Goal: Information Seeking & Learning: Learn about a topic

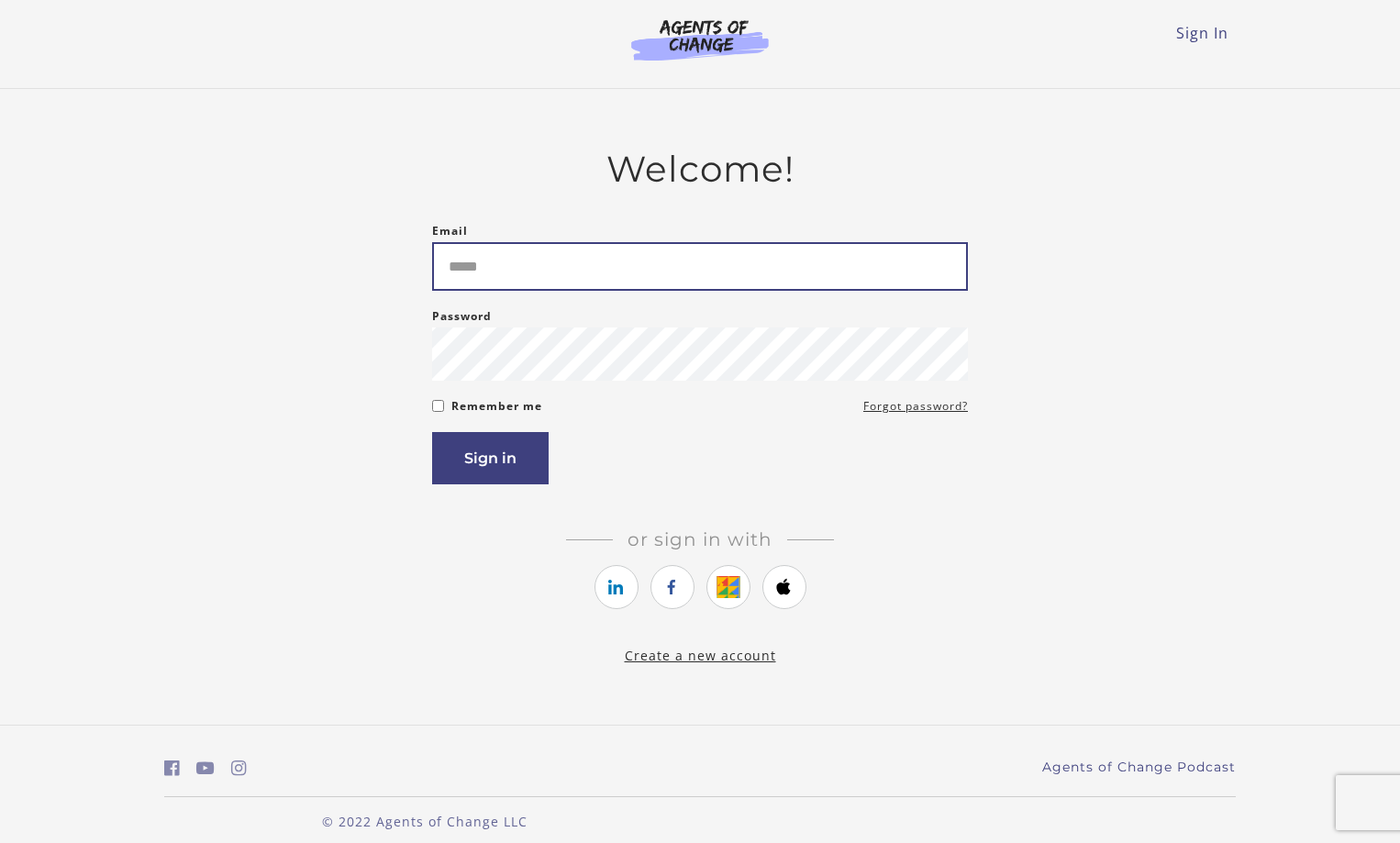
click at [465, 270] on input "Email" at bounding box center [700, 266] width 536 height 48
type input "**********"
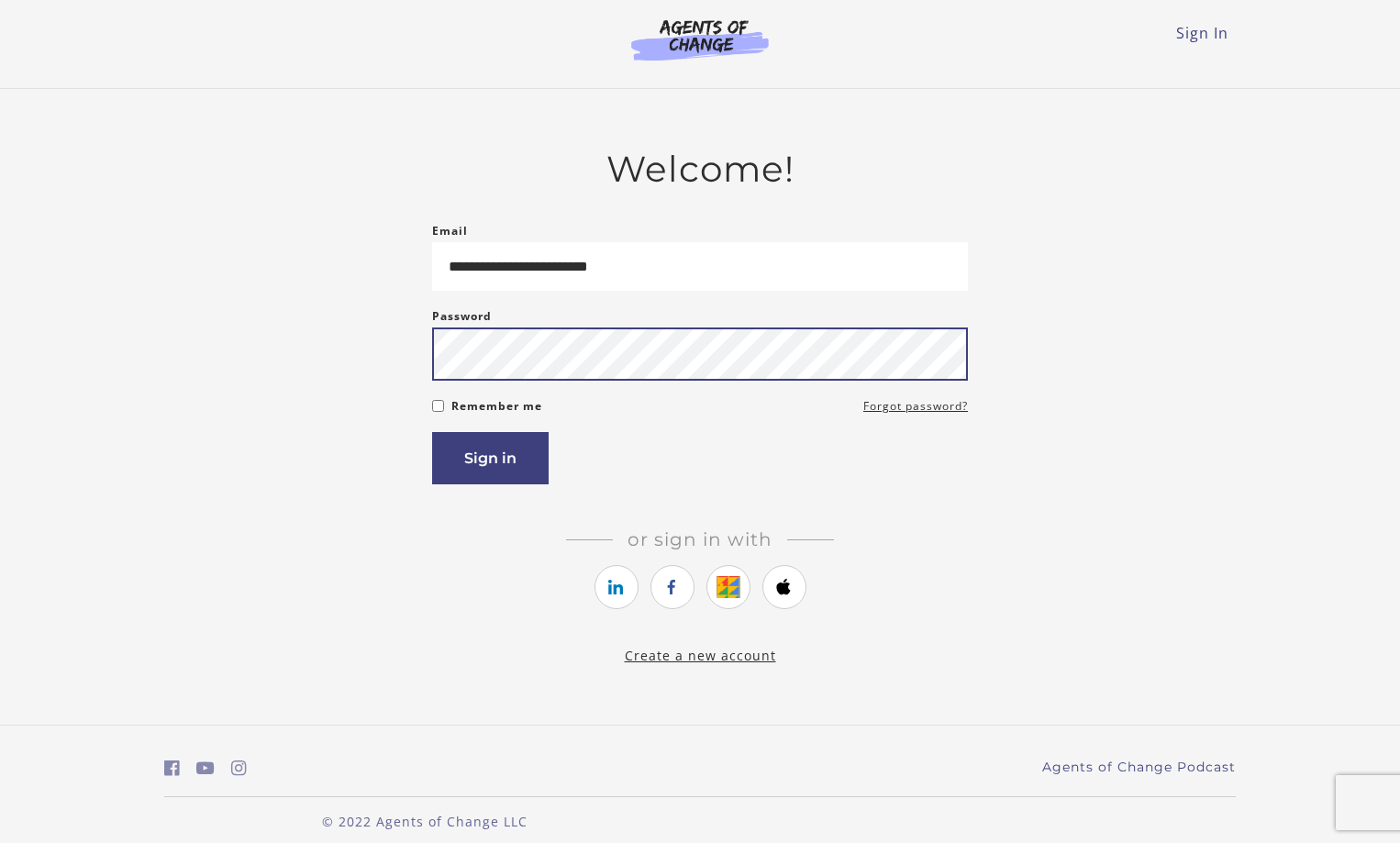
click at [432, 432] on button "Sign in" at bounding box center [490, 457] width 117 height 52
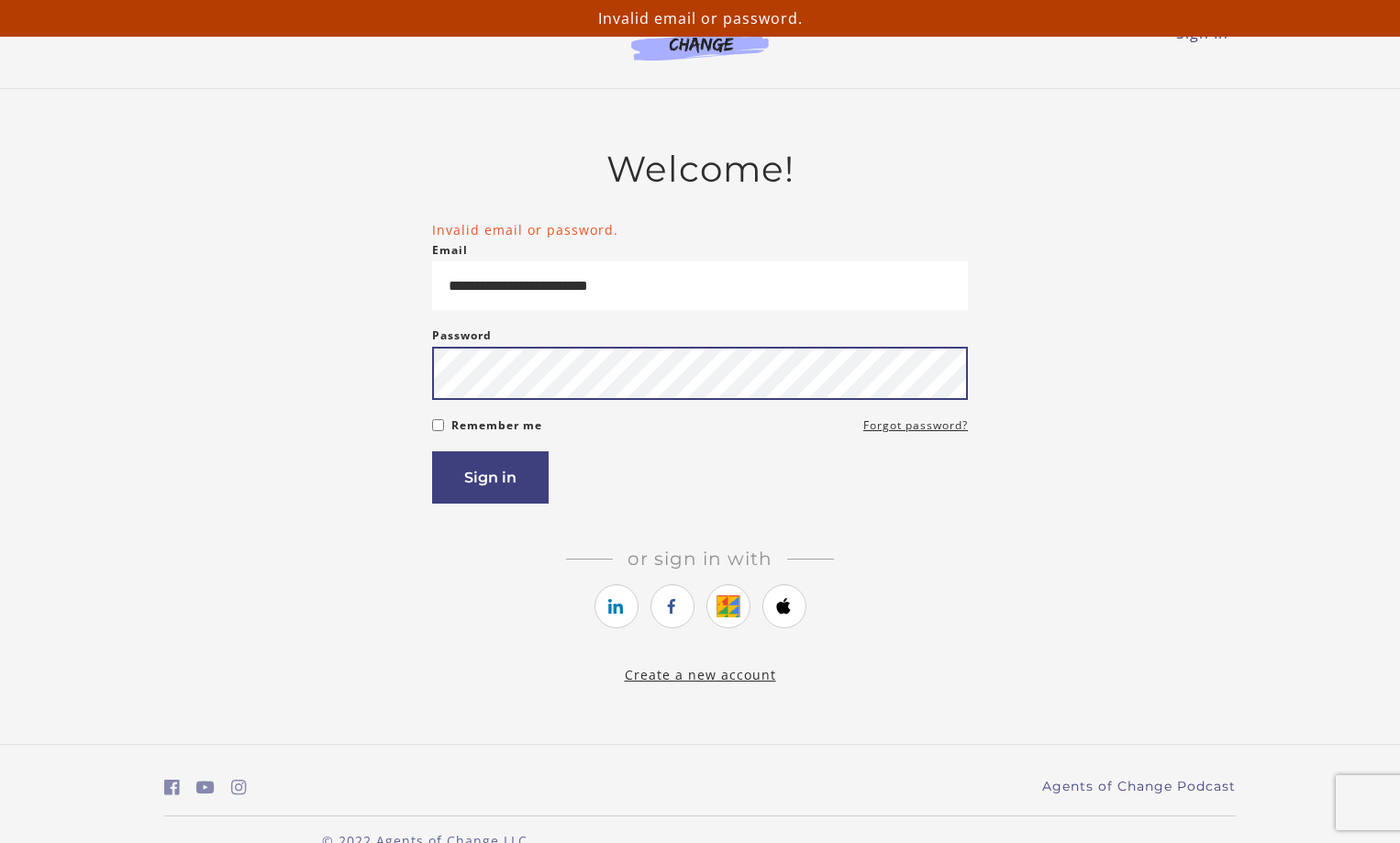
click at [432, 452] on button "Sign in" at bounding box center [490, 477] width 117 height 52
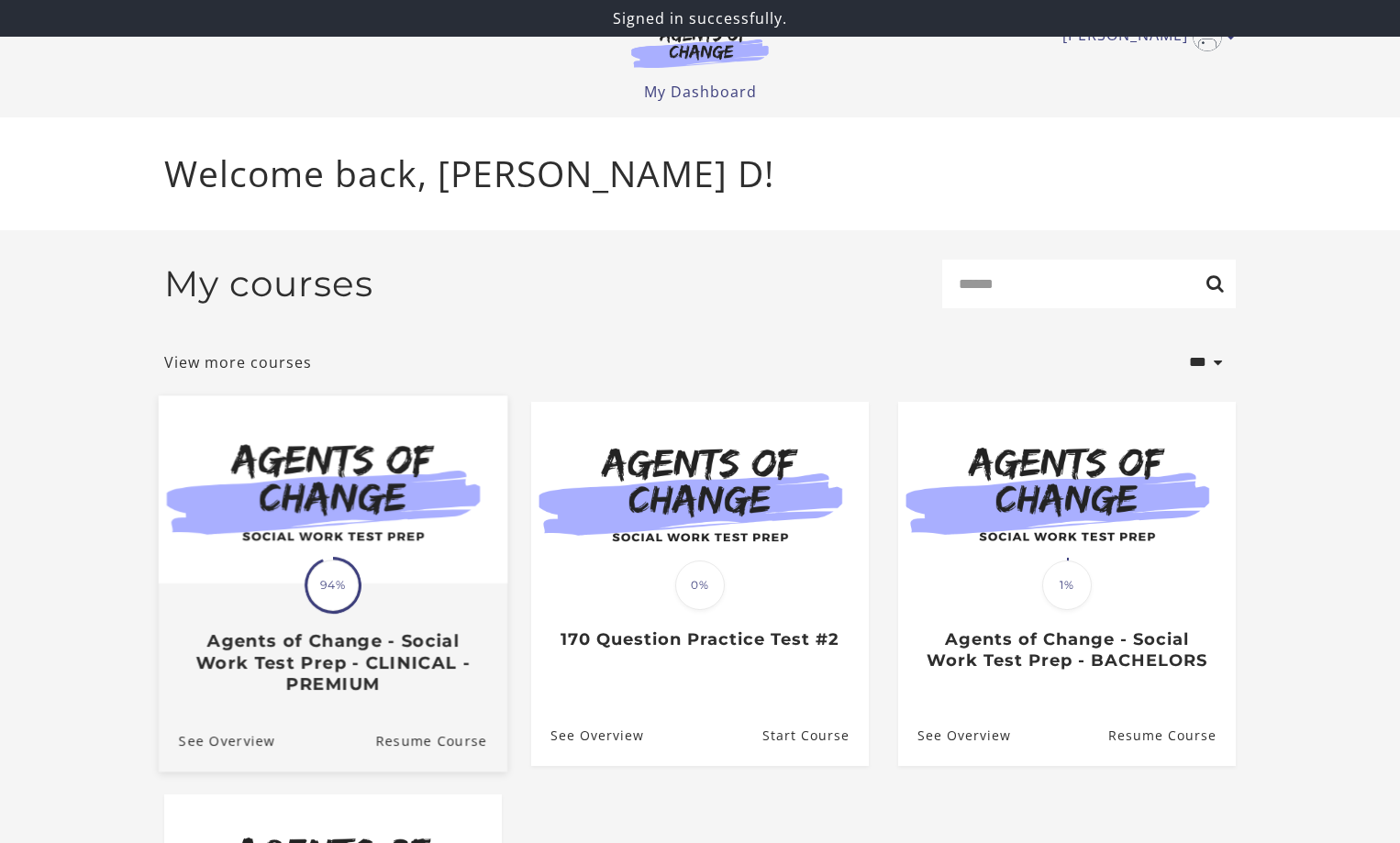
click at [367, 571] on img at bounding box center [333, 489] width 349 height 188
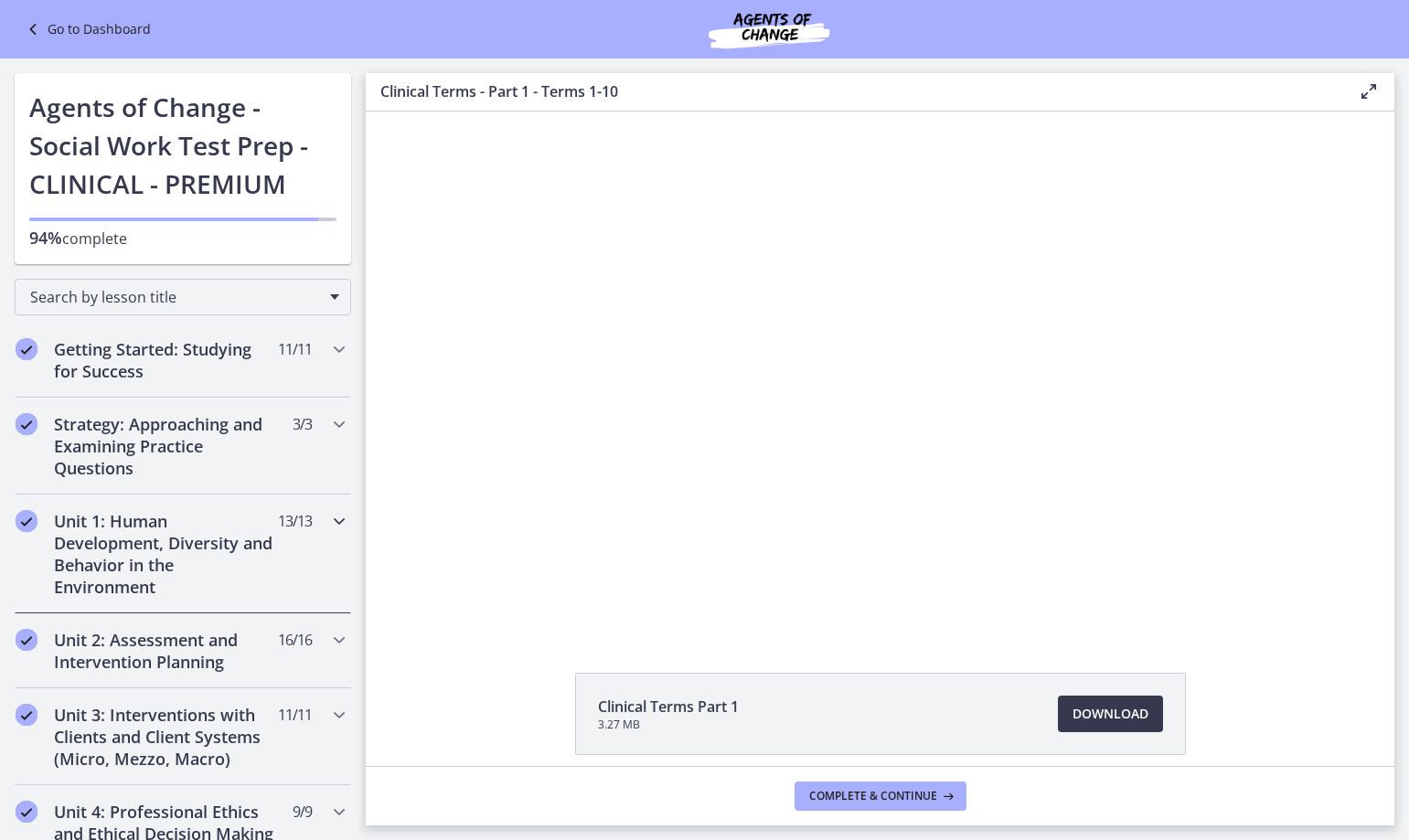
click at [328, 524] on icon "Chapters" at bounding box center [339, 520] width 22 height 22
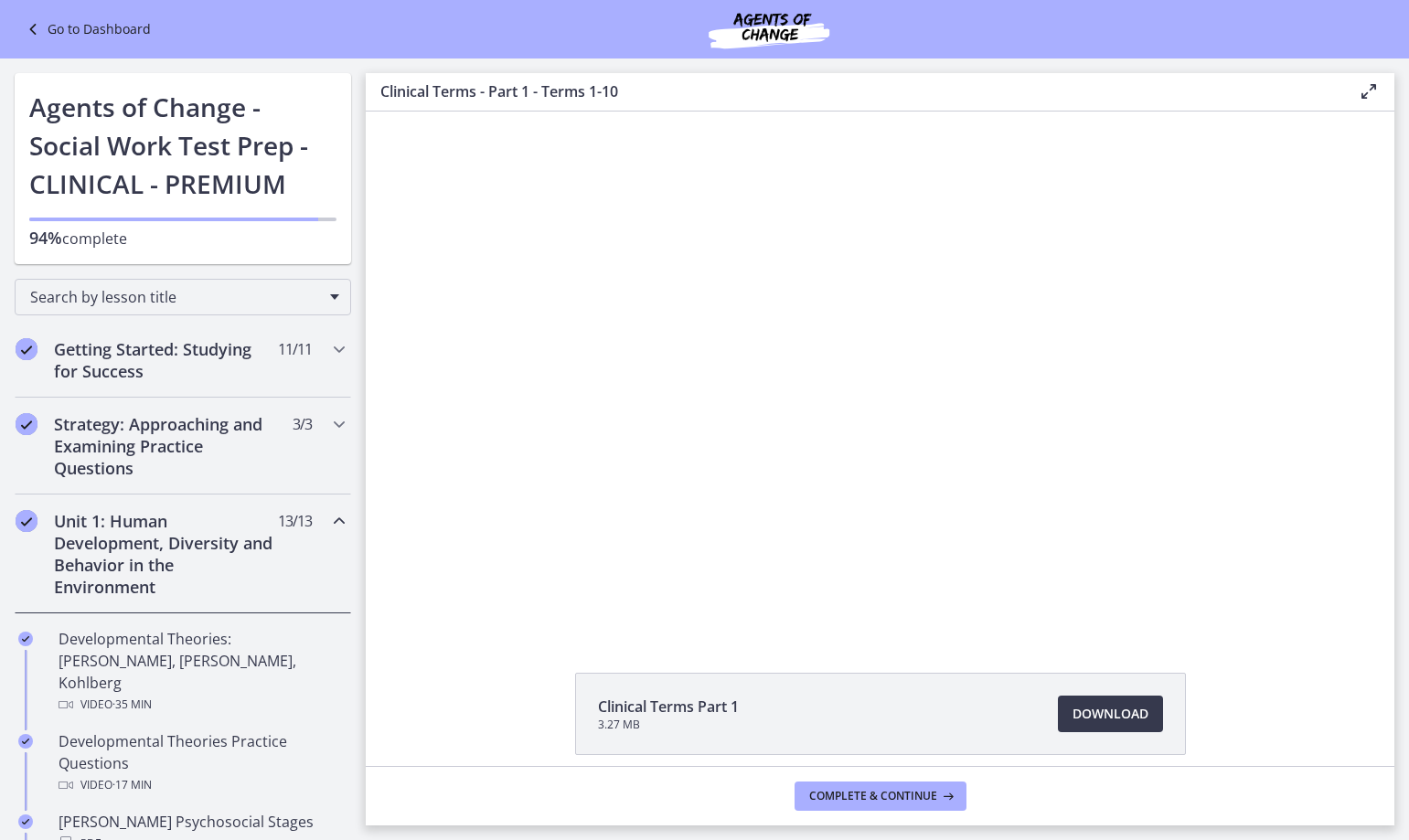
scroll to position [183, 0]
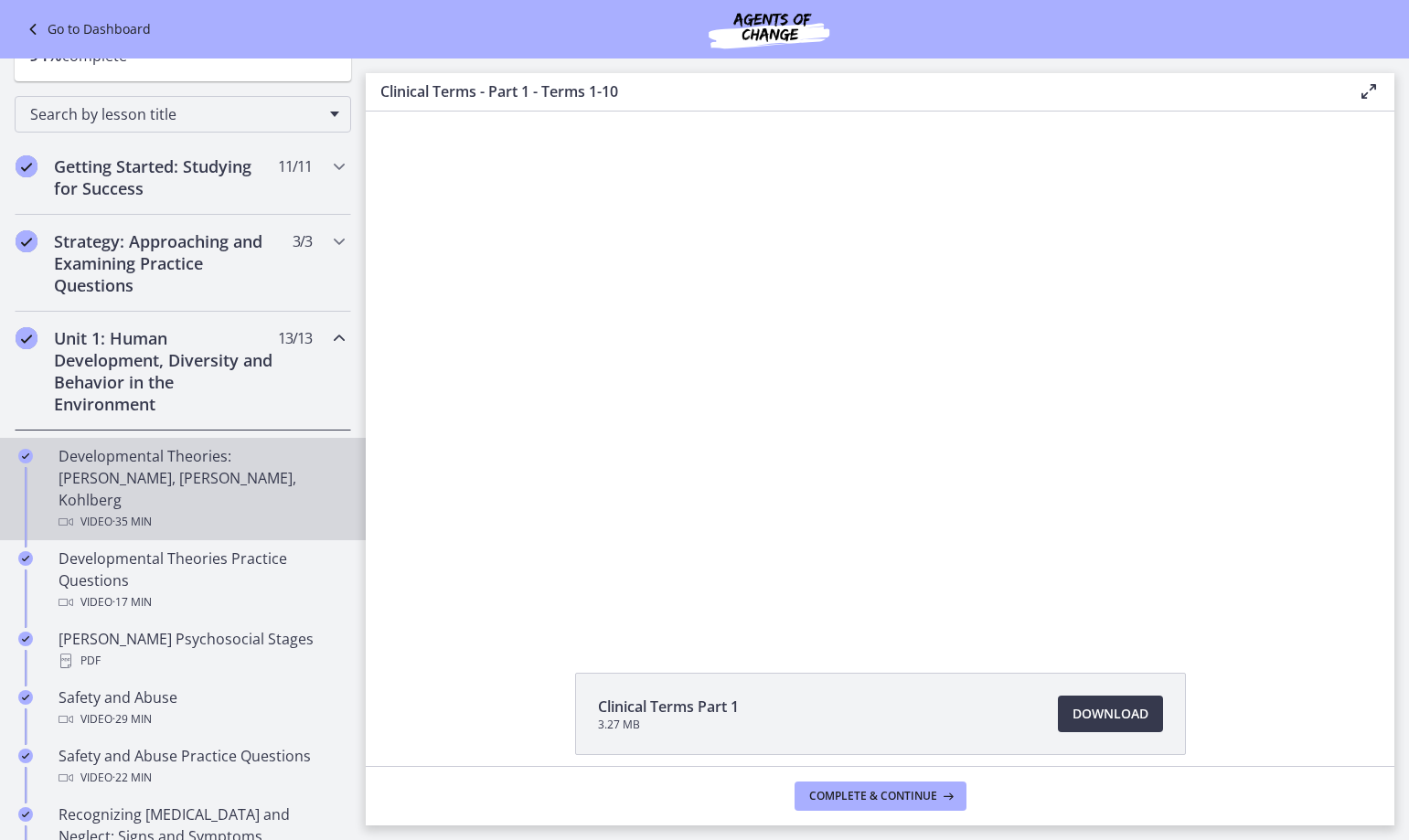
click at [266, 477] on div "Developmental Theories: [PERSON_NAME], [PERSON_NAME], Kohlberg Video · 35 min" at bounding box center [201, 489] width 285 height 88
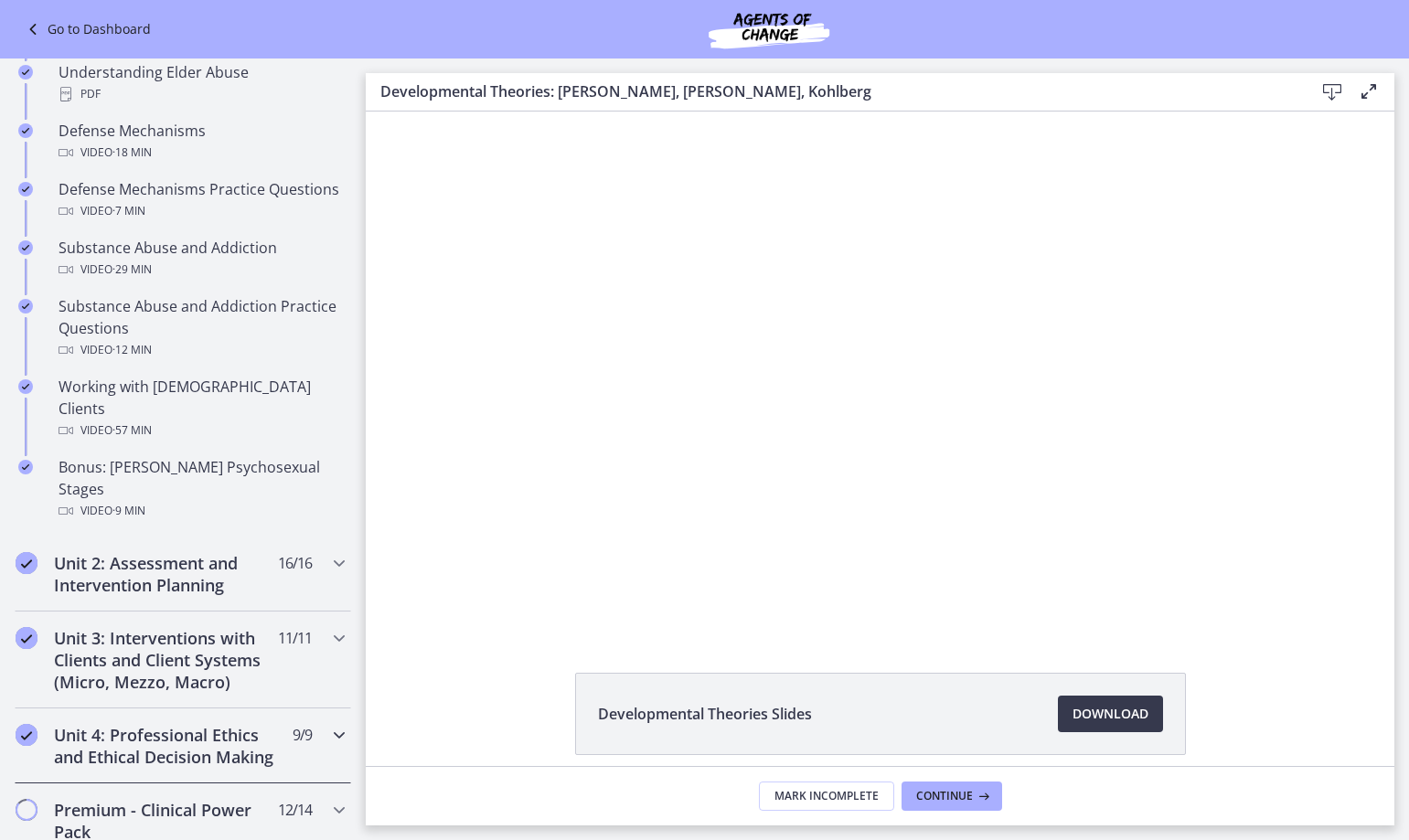
scroll to position [1097, 0]
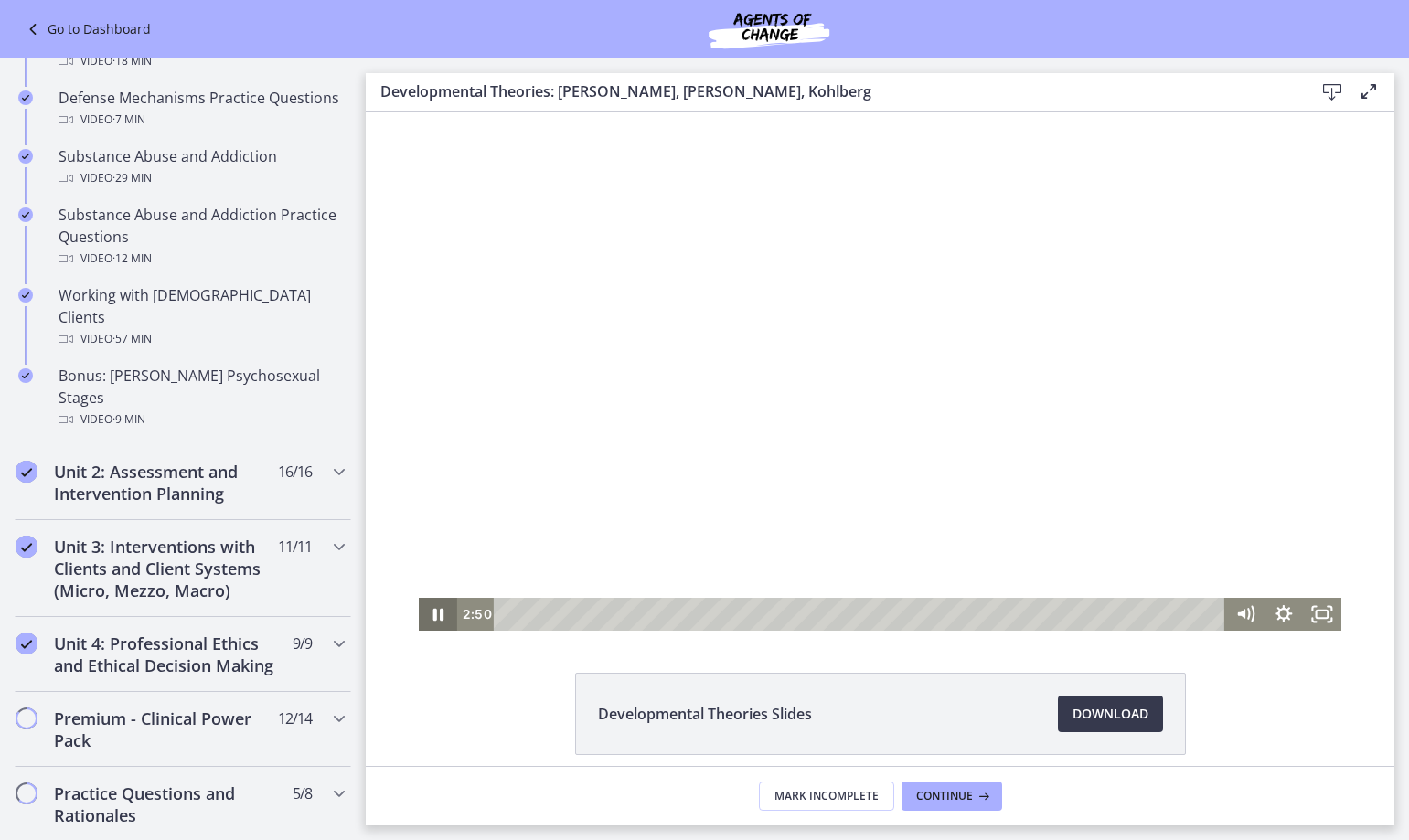
click at [424, 622] on icon "Pause" at bounding box center [438, 613] width 39 height 33
drag, startPoint x: 429, startPoint y: 616, endPoint x: 420, endPoint y: 613, distance: 9.5
click at [434, 616] on icon "Play Video" at bounding box center [439, 614] width 10 height 14
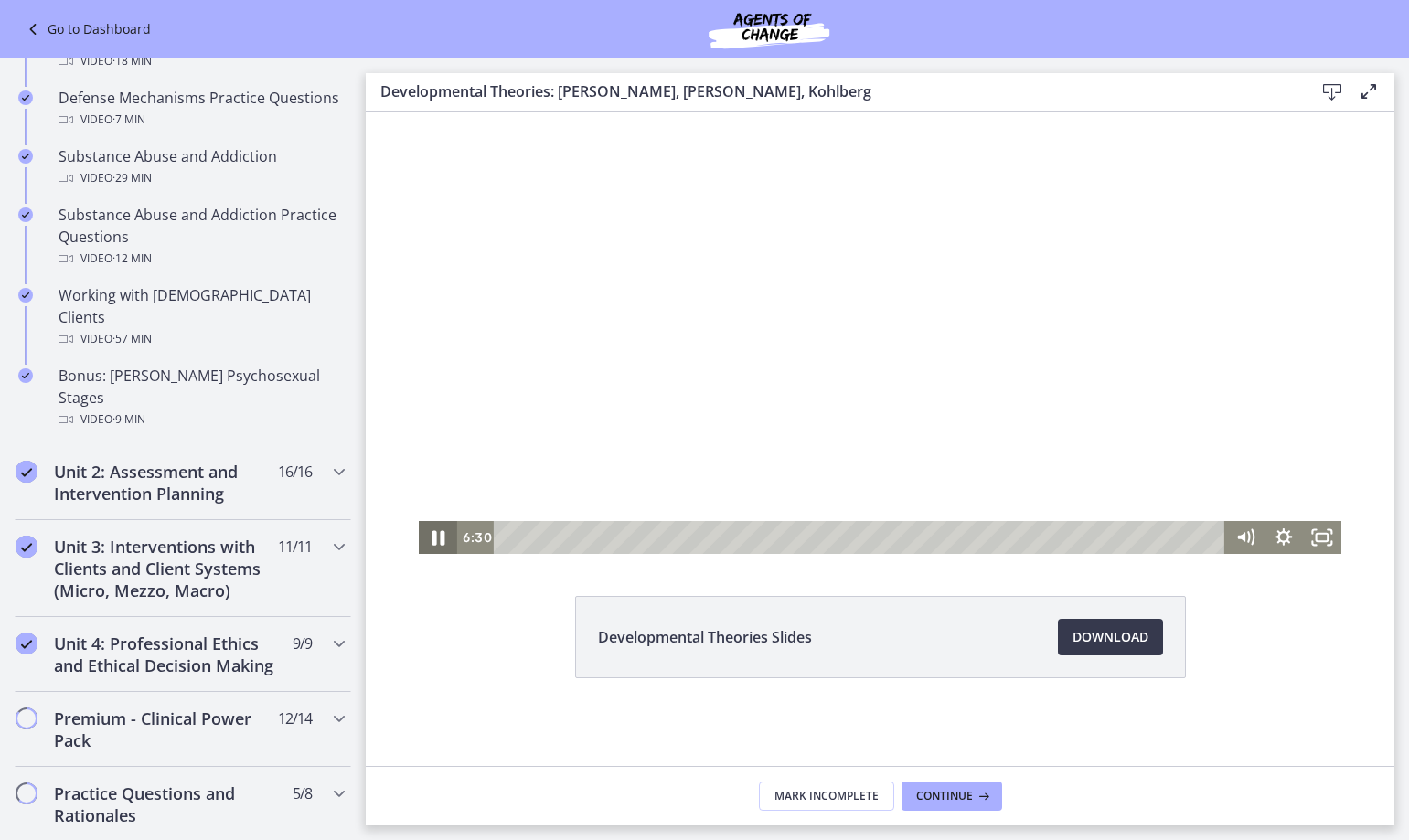
click at [436, 538] on icon "Pause" at bounding box center [438, 537] width 13 height 14
click at [434, 538] on icon "Play Video" at bounding box center [439, 538] width 10 height 14
click at [432, 535] on icon "Pause" at bounding box center [438, 539] width 11 height 13
click at [434, 539] on icon "Play Video" at bounding box center [439, 538] width 10 height 14
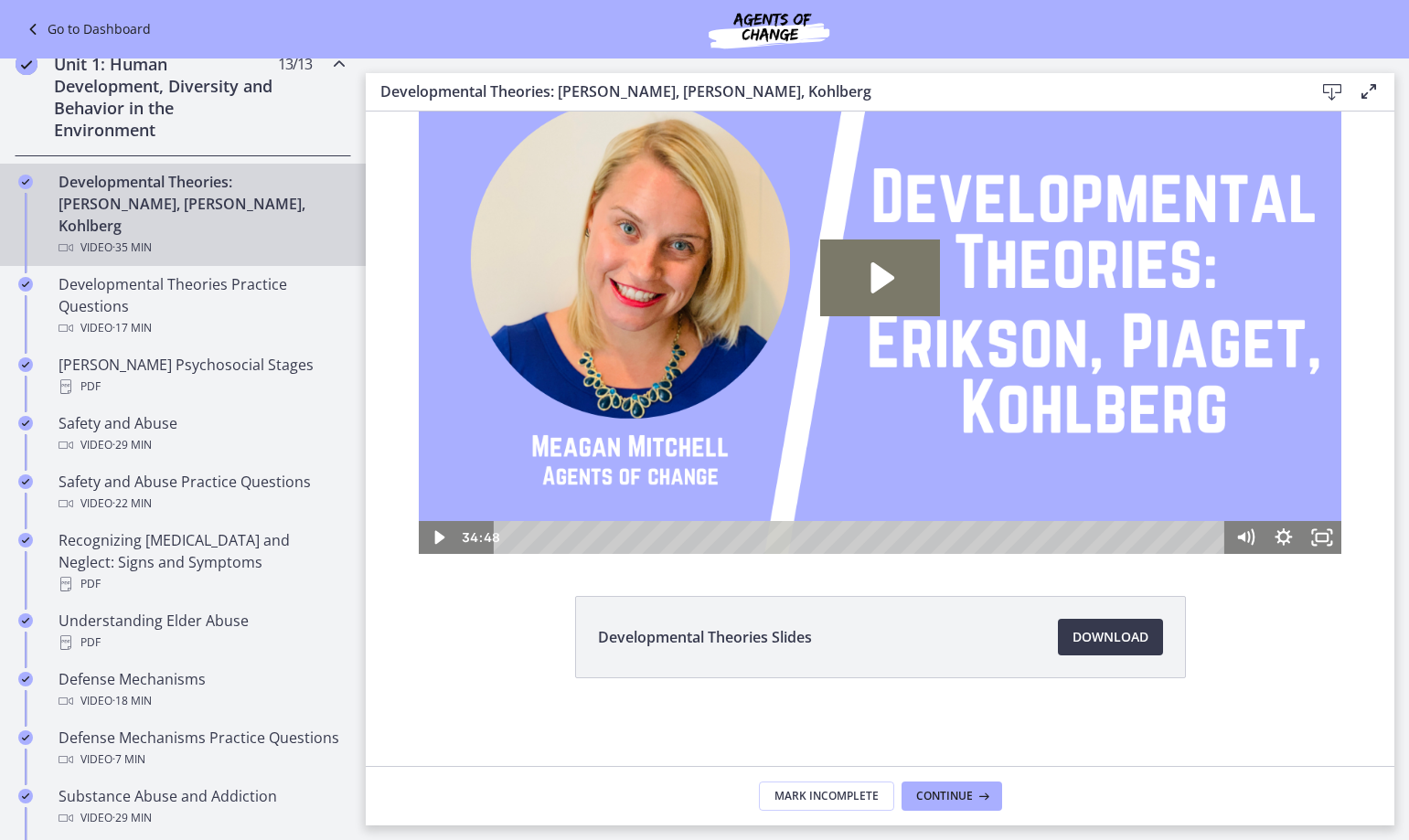
scroll to position [0, 0]
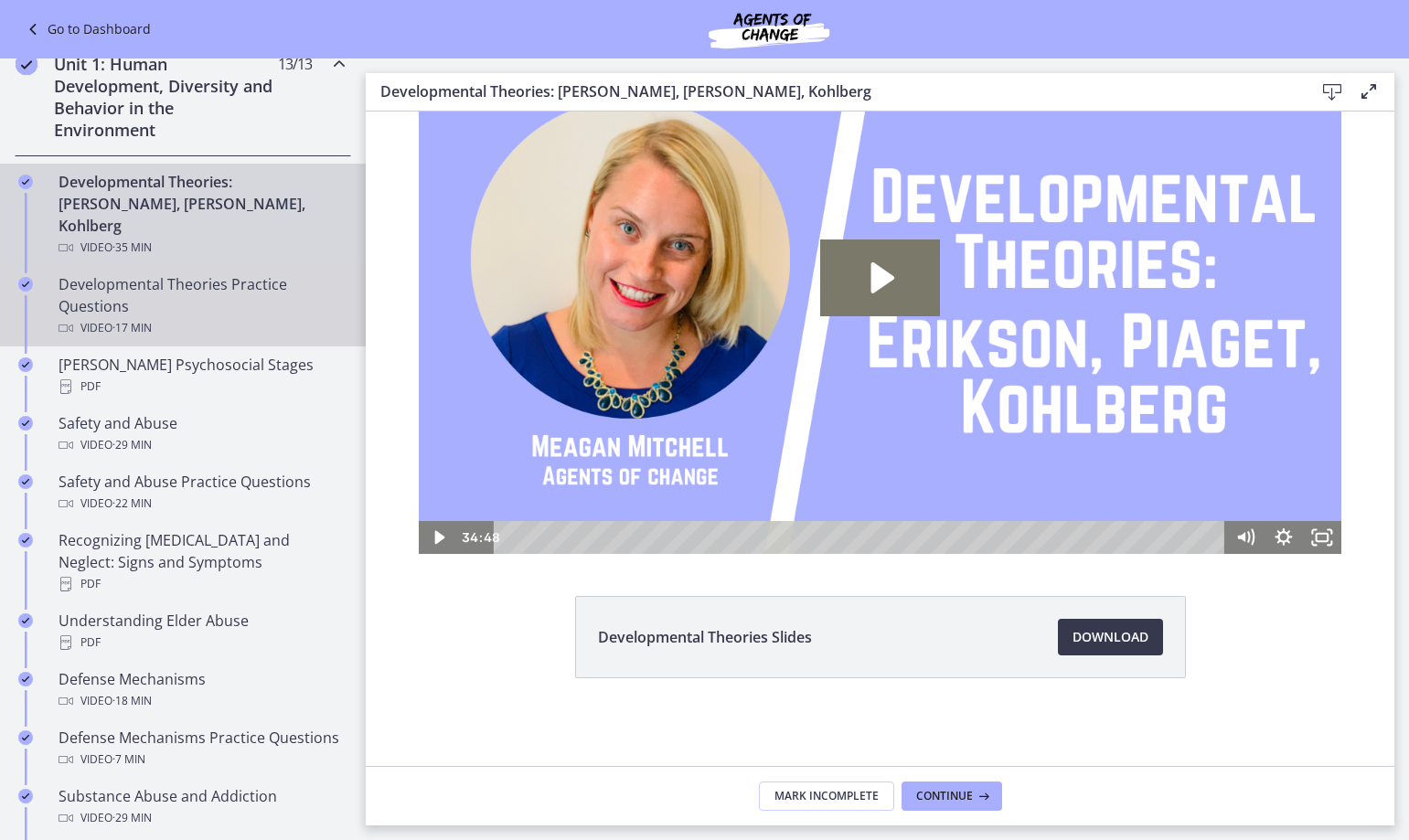
click at [128, 275] on div "Developmental Theories Practice Questions Video · 17 min" at bounding box center [201, 307] width 285 height 66
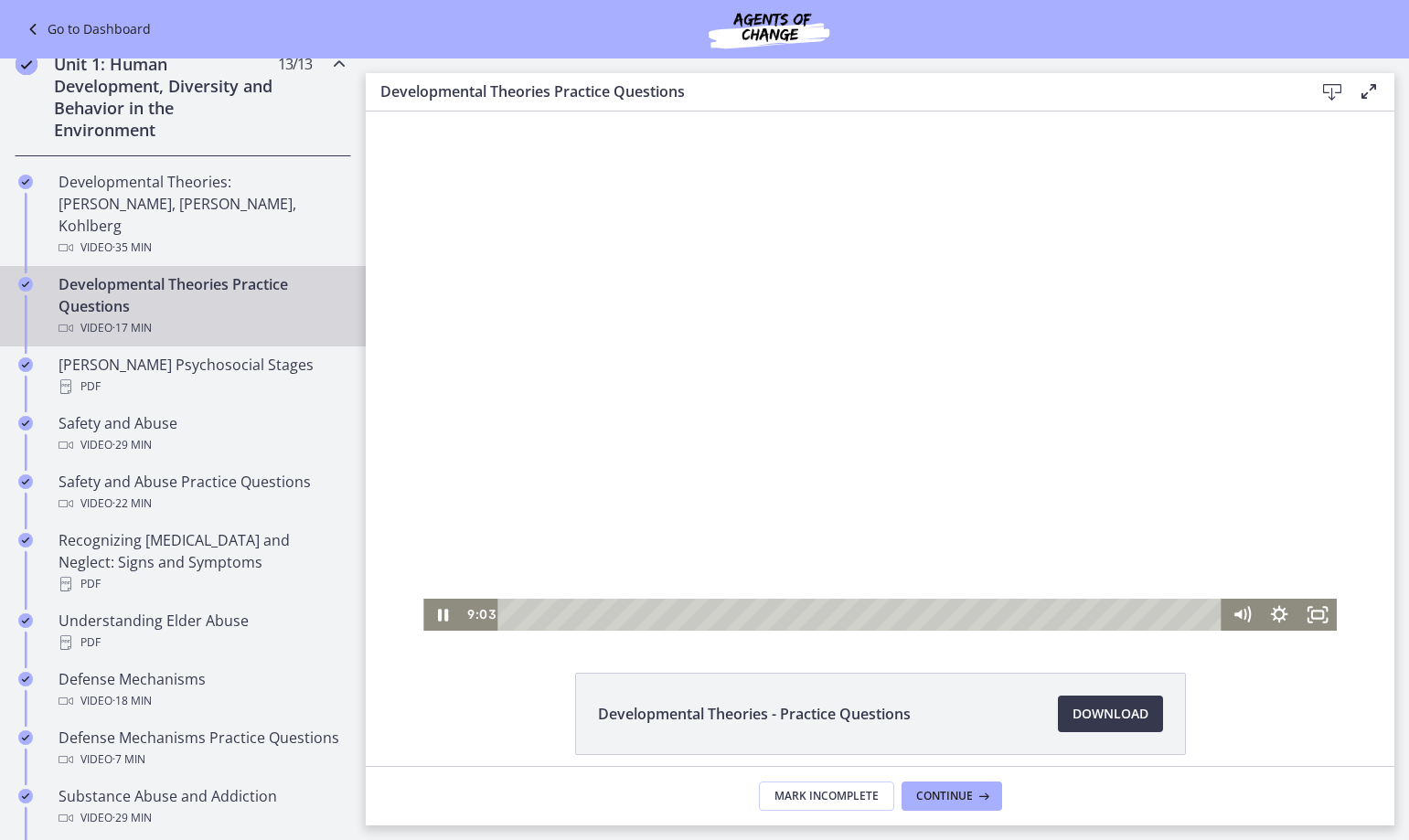
click at [892, 412] on div at bounding box center [880, 371] width 914 height 519
click at [439, 613] on icon "Play Video" at bounding box center [444, 614] width 10 height 14
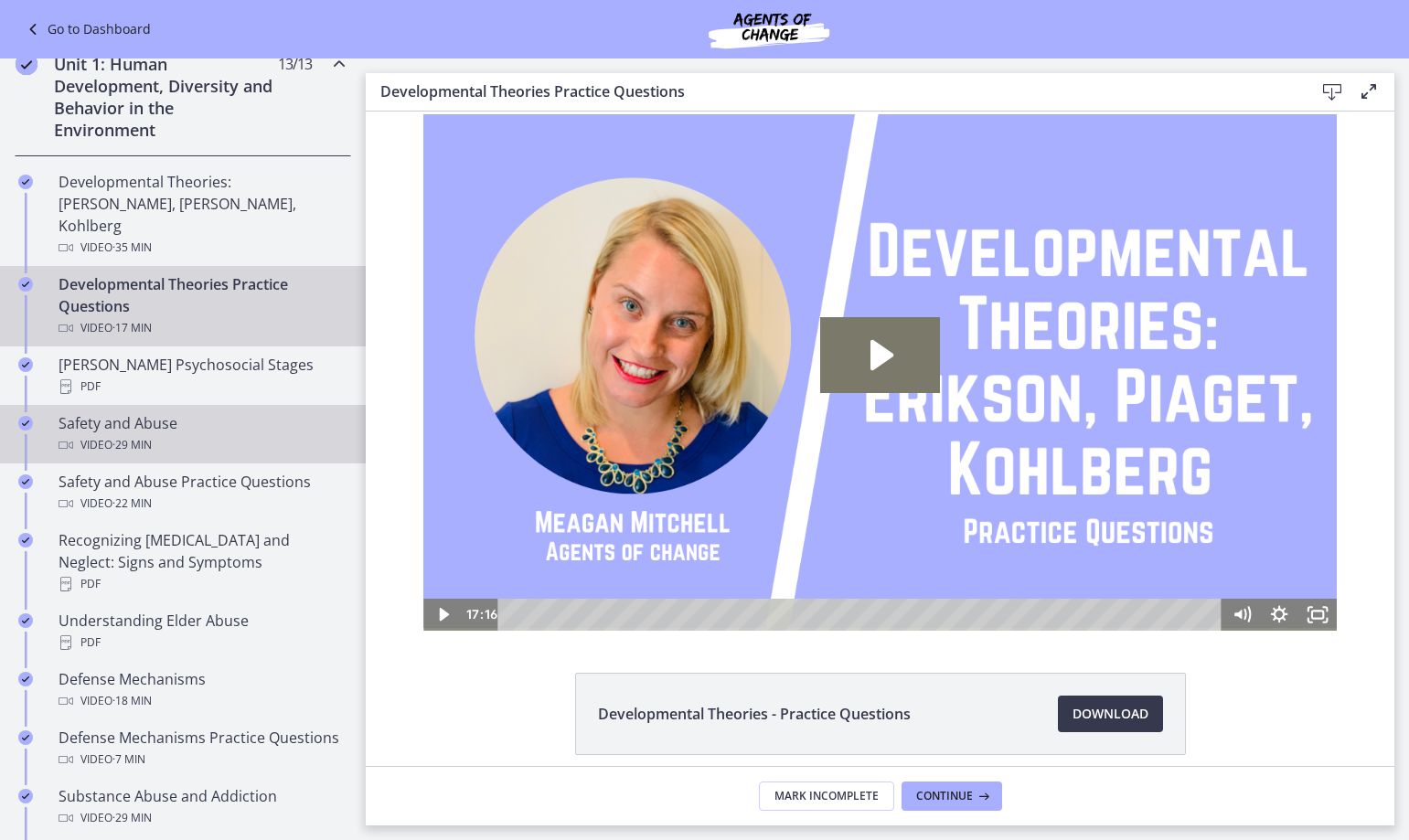
click at [249, 412] on div "Safety and Abuse Video · 29 min" at bounding box center [201, 434] width 285 height 43
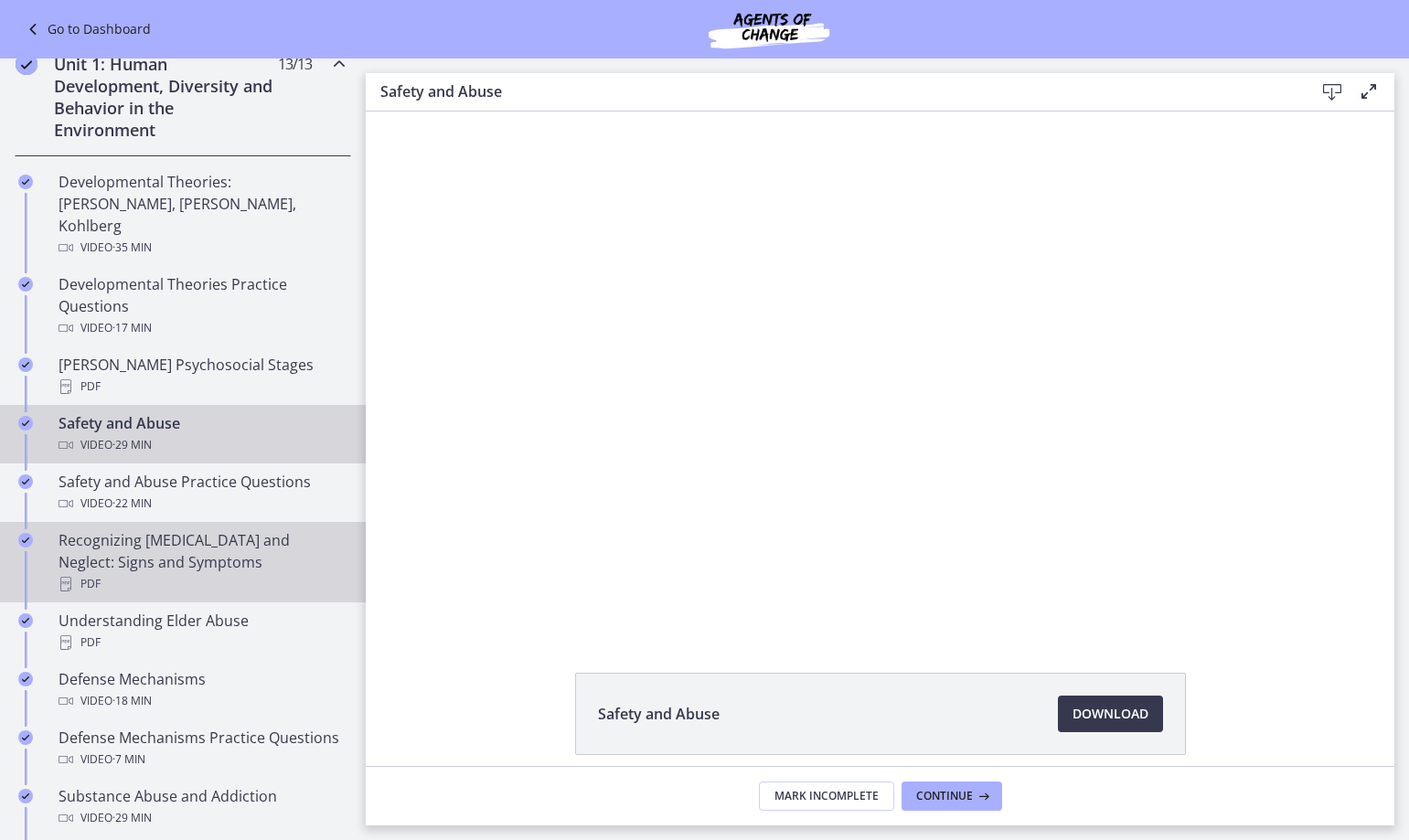
click at [213, 539] on div "Recognizing [MEDICAL_DATA] and Neglect: Signs and Symptoms PDF" at bounding box center [201, 563] width 285 height 66
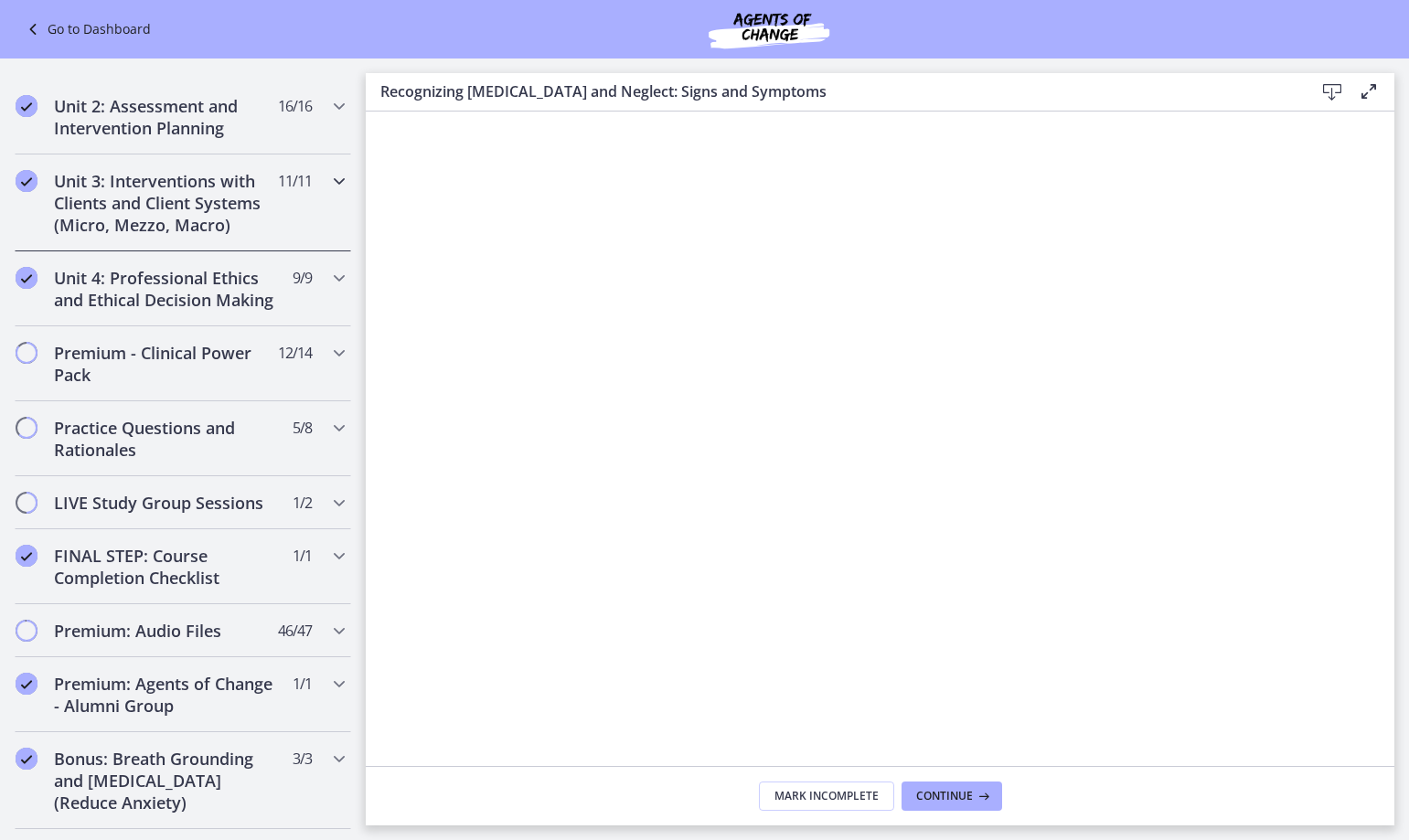
scroll to position [1602, 0]
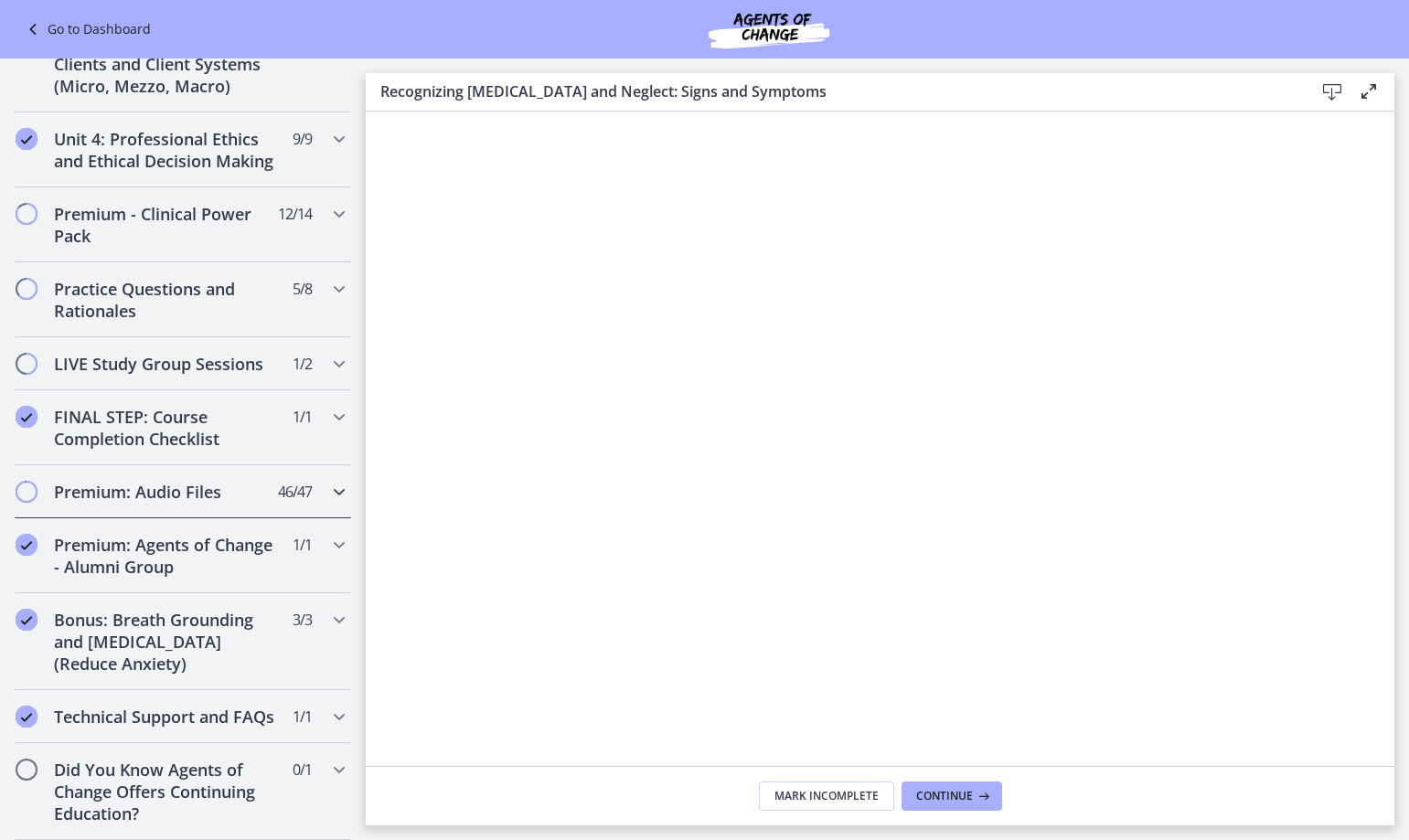
click at [289, 480] on span "46 / 47 Completed" at bounding box center [294, 491] width 34 height 22
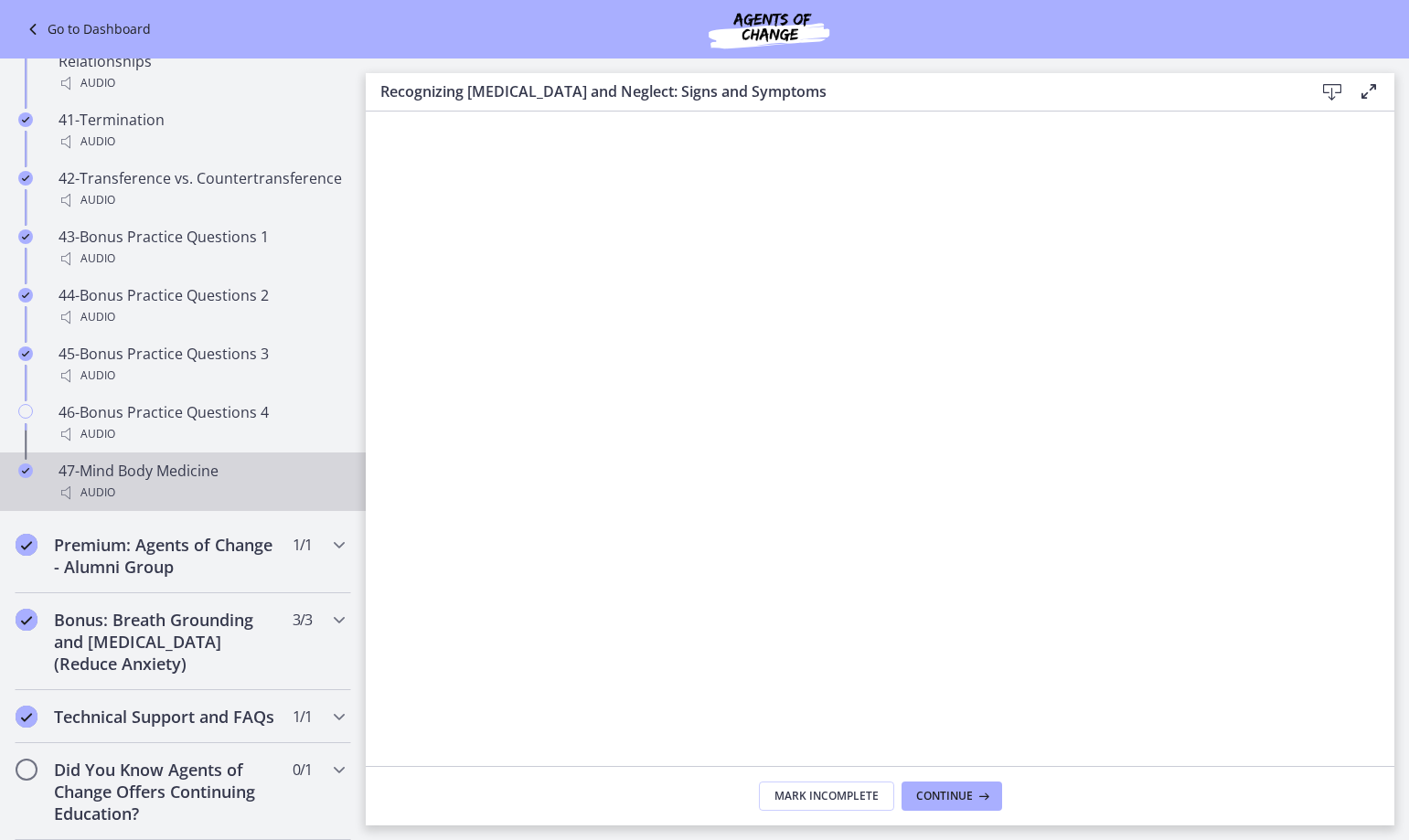
scroll to position [3368, 0]
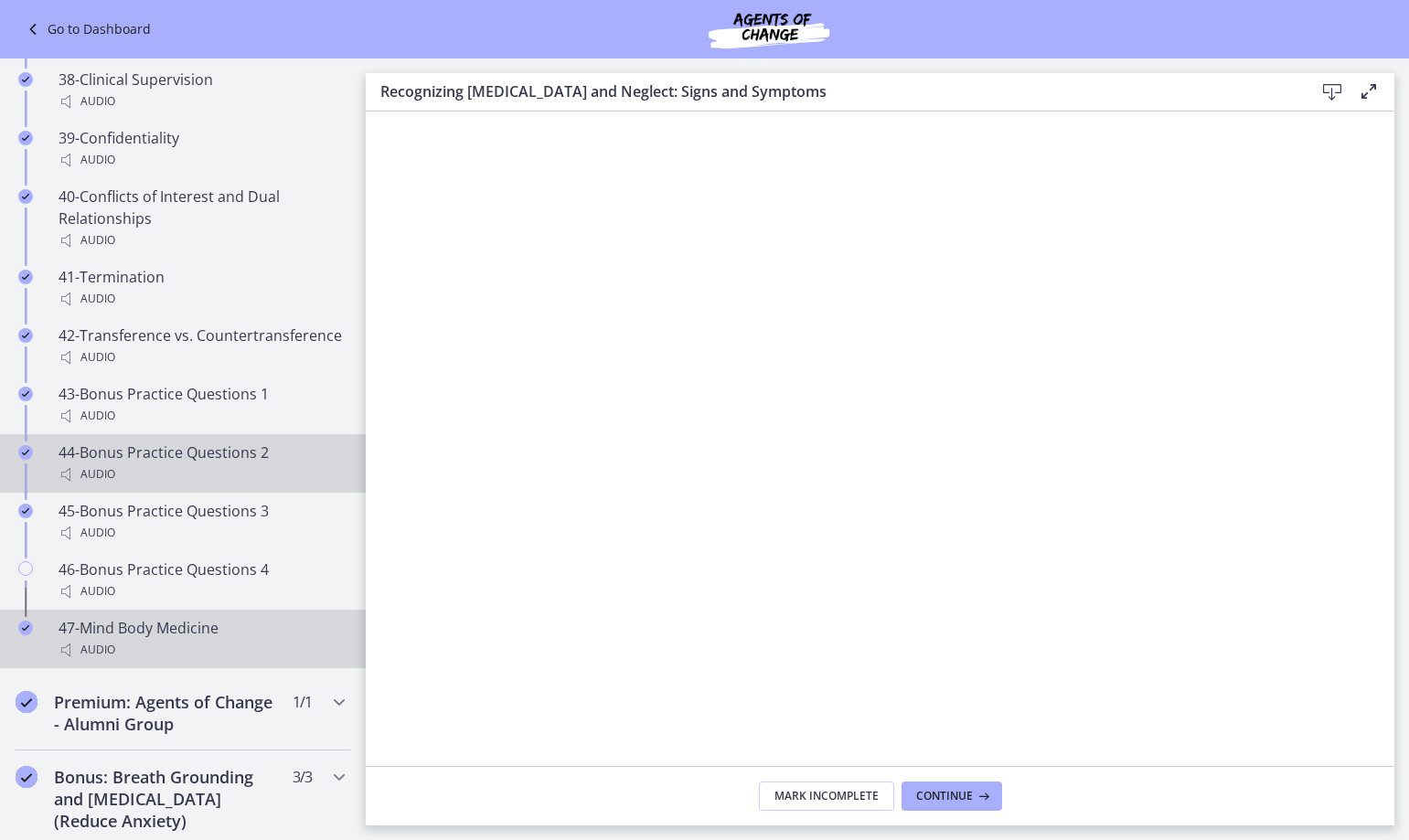
click at [283, 469] on div "44-Bonus Practice Questions 2 Audio" at bounding box center [201, 463] width 285 height 43
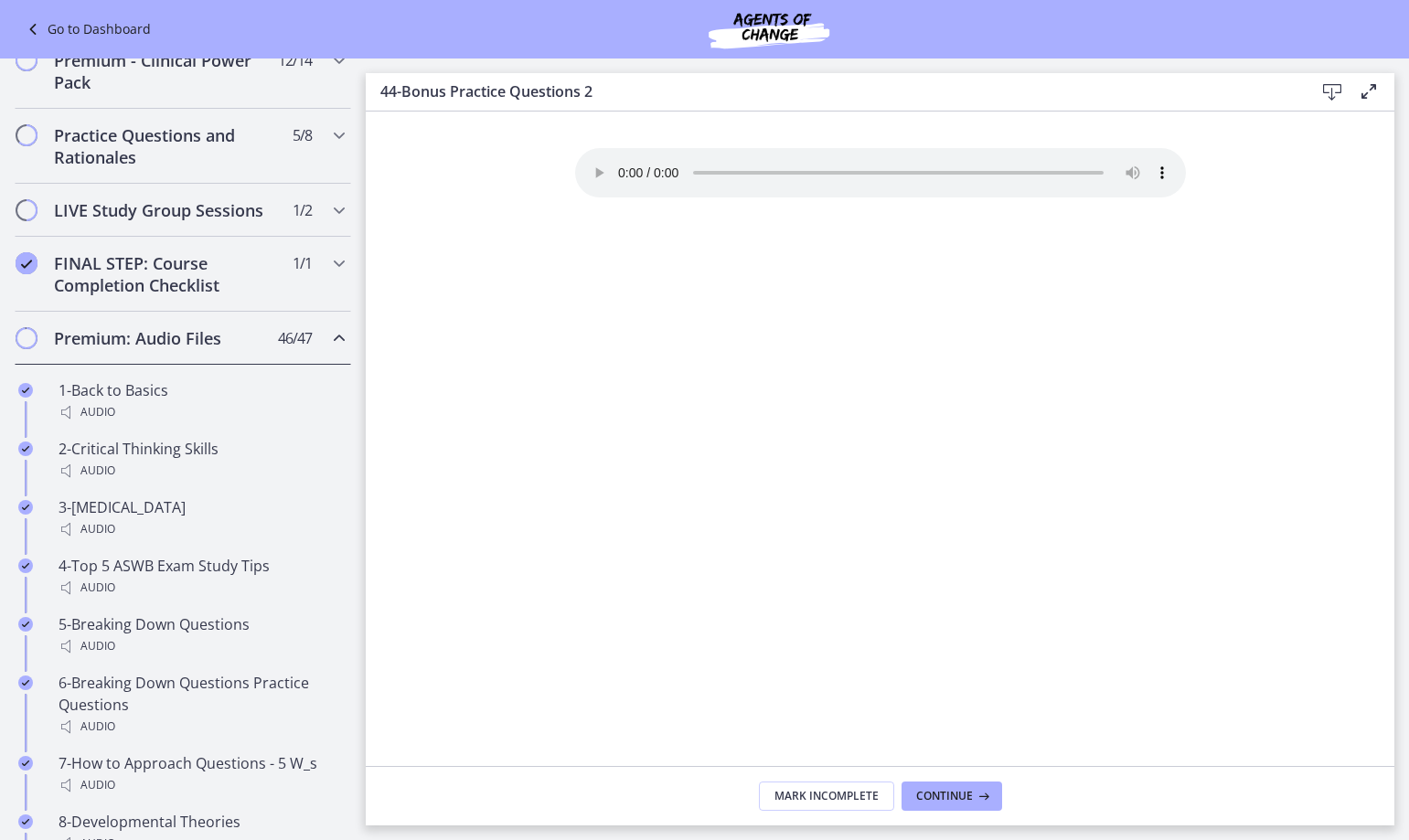
scroll to position [735, 0]
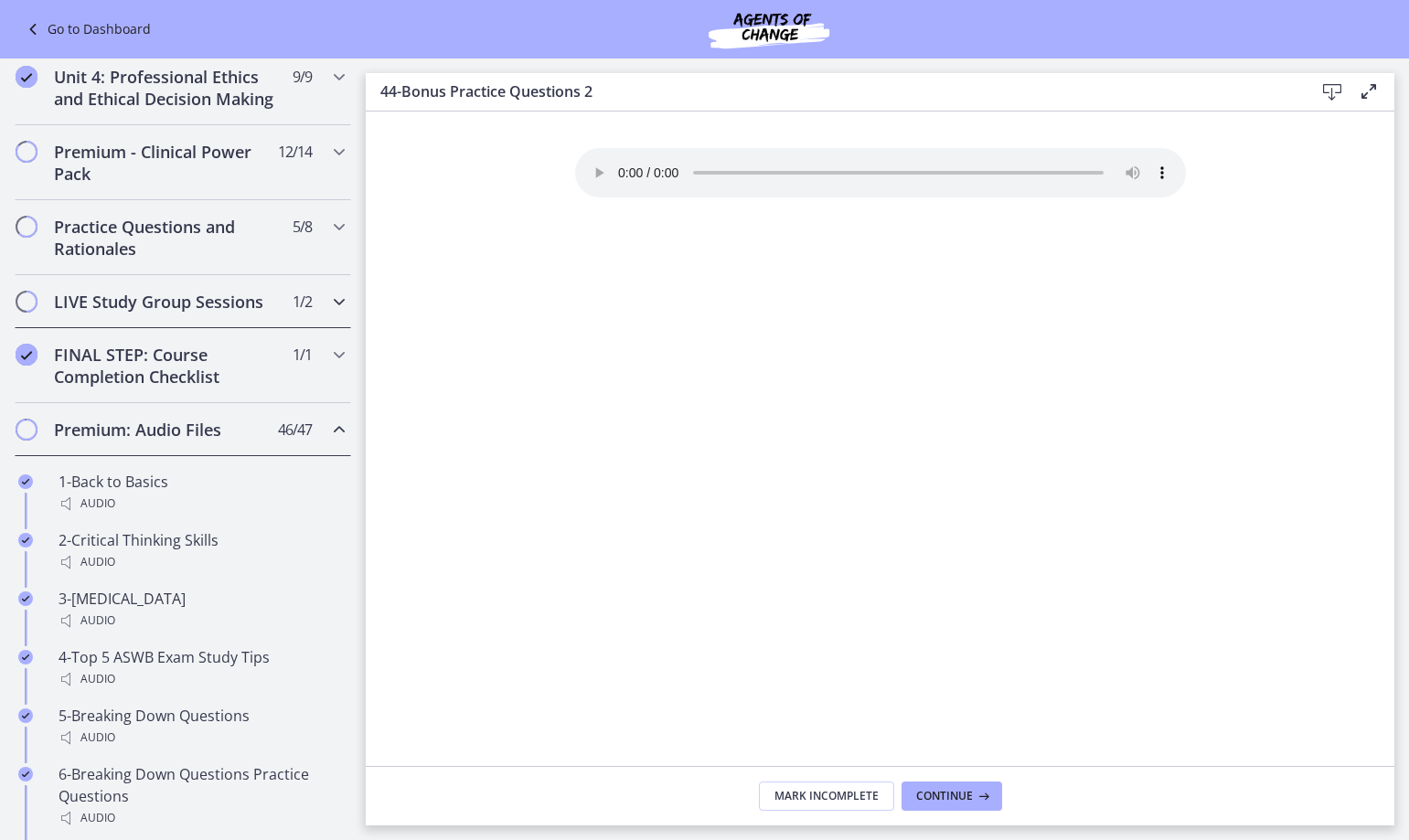
click at [226, 312] on h2 "LIVE Study Group Sessions" at bounding box center [165, 301] width 223 height 22
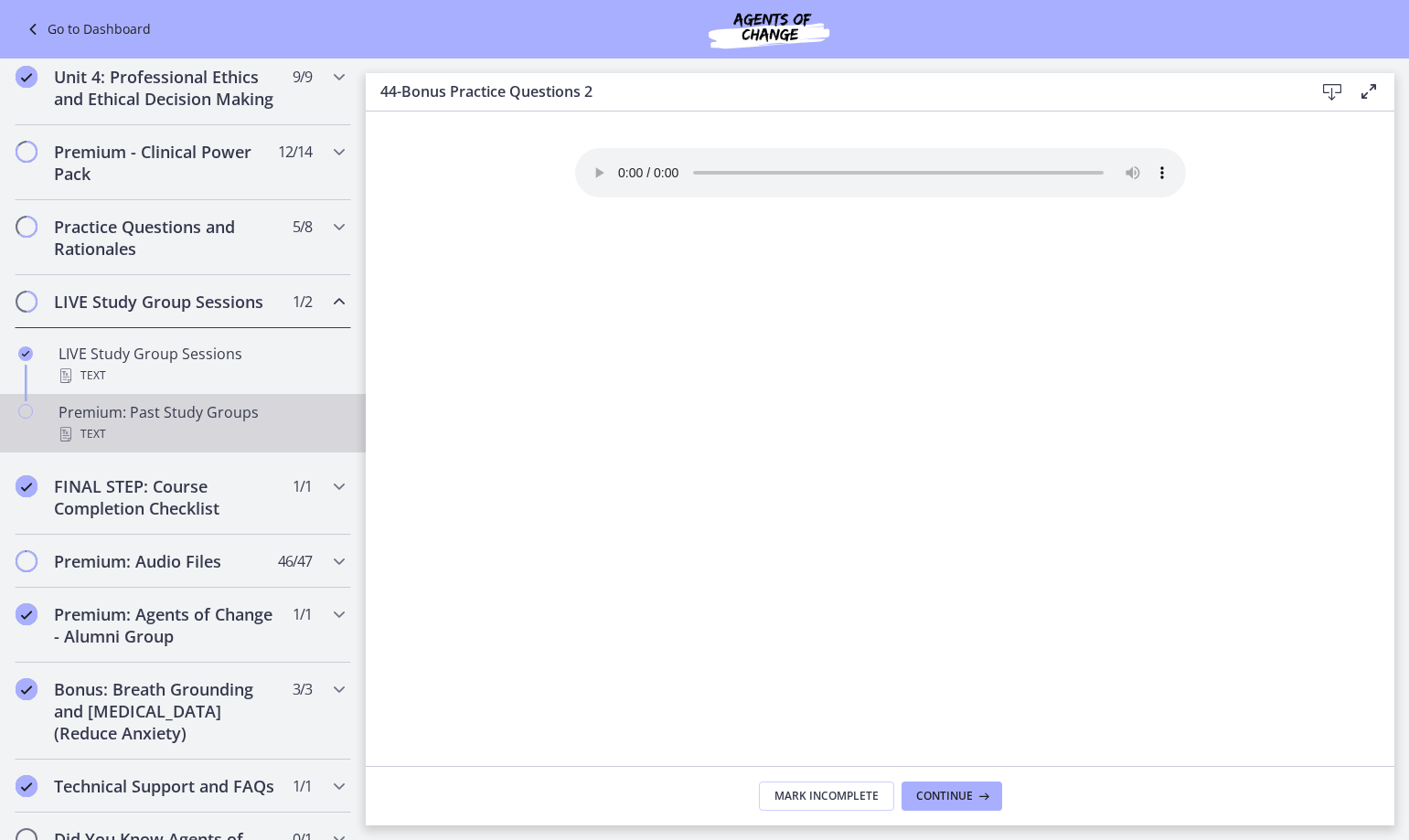
click at [183, 428] on div "Premium: Past Study Groups Text" at bounding box center [201, 423] width 285 height 43
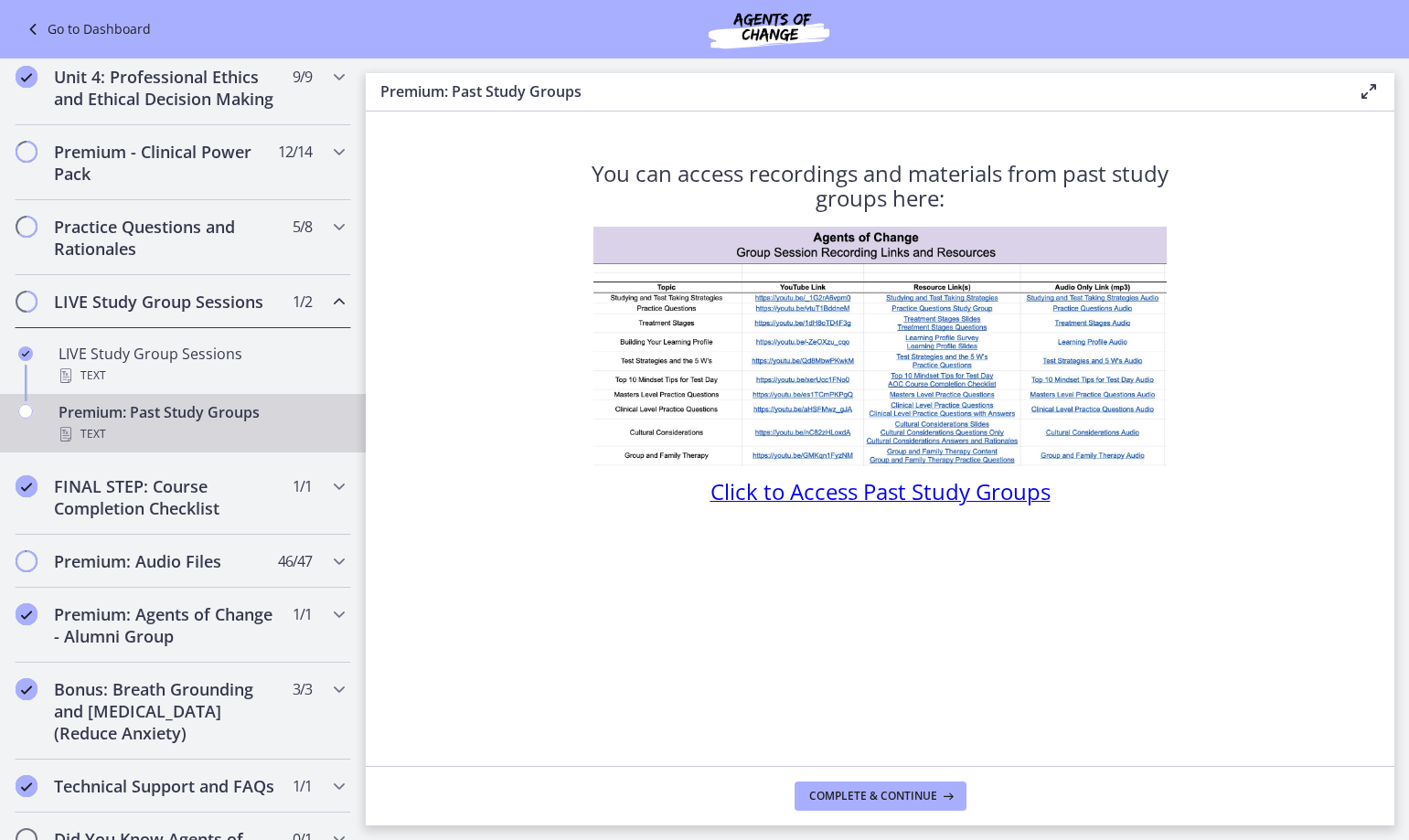
click at [807, 494] on span "Click to Access Past Study Groups" at bounding box center [881, 492] width 340 height 30
